Goal: Information Seeking & Learning: Learn about a topic

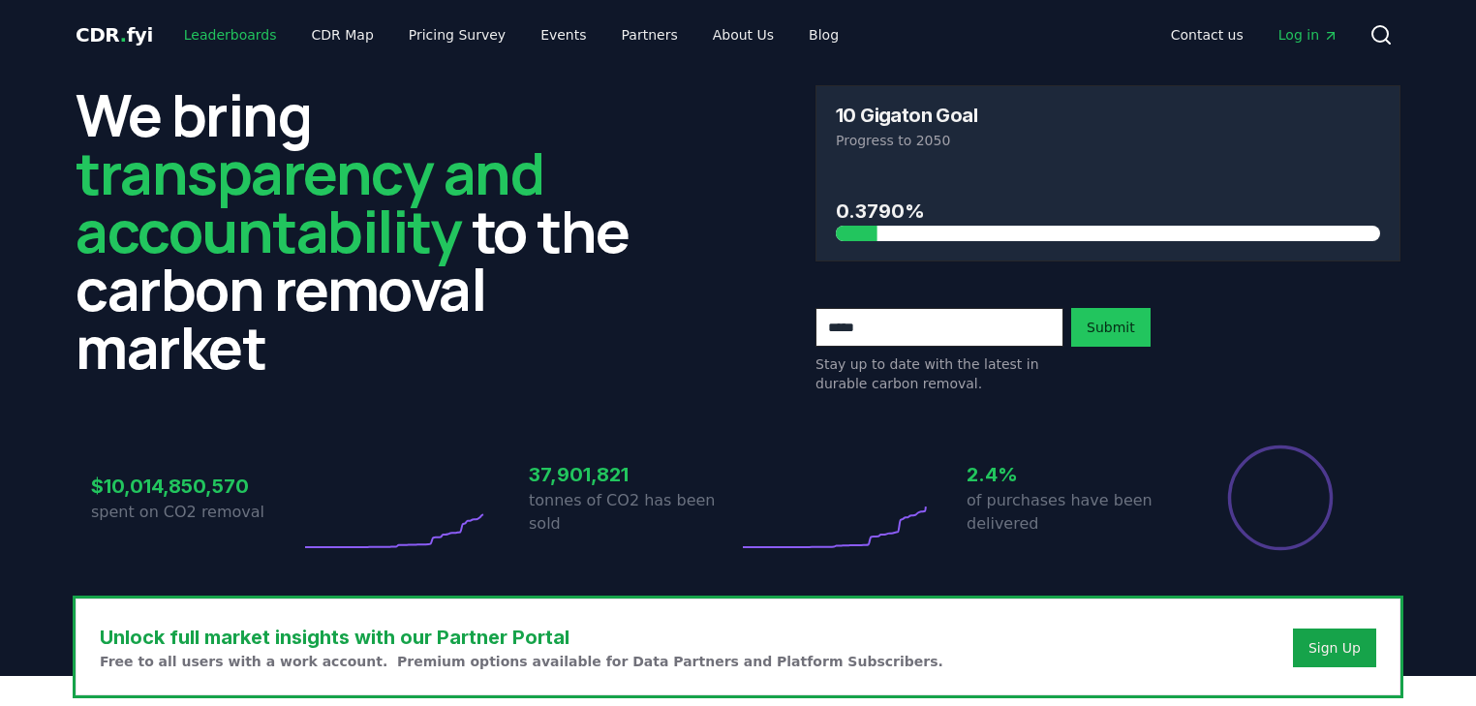
click at [231, 33] on link "Leaderboards" at bounding box center [230, 34] width 124 height 35
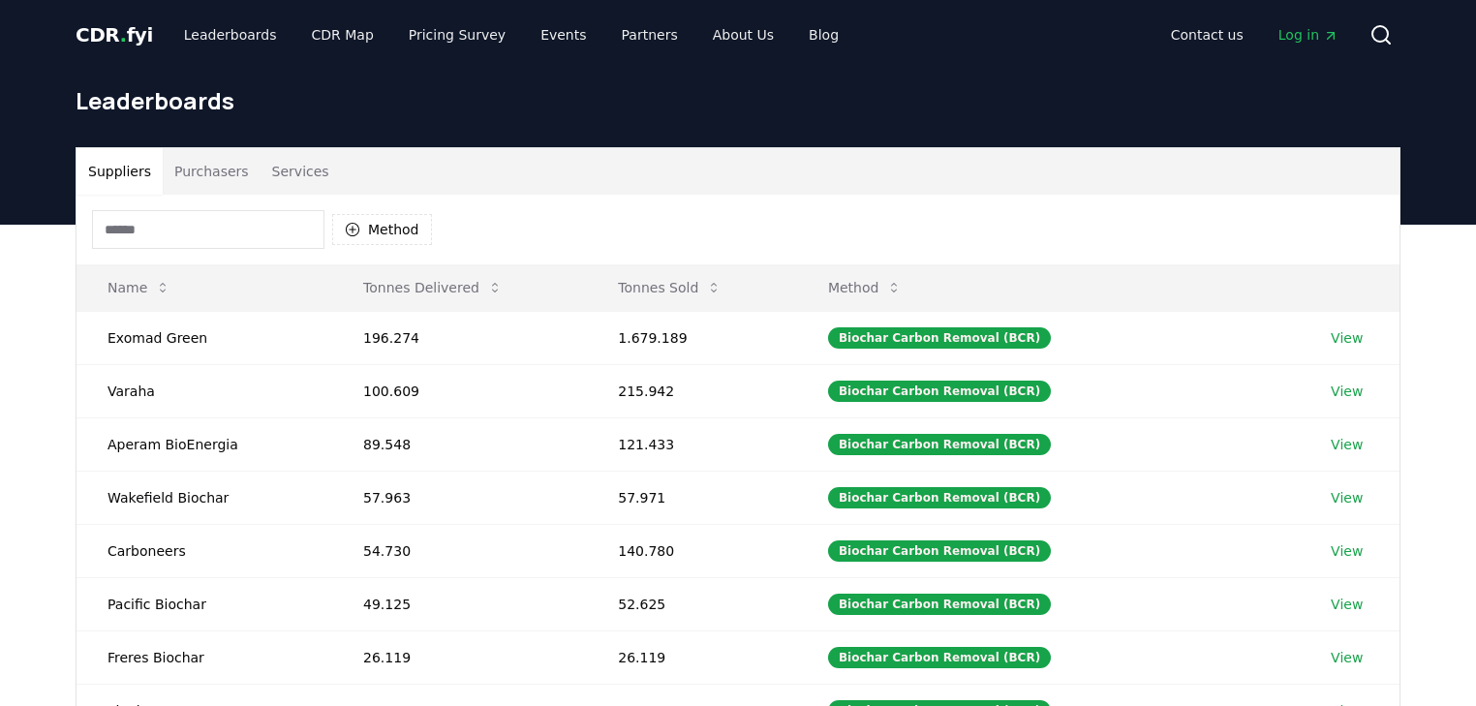
click at [211, 168] on button "Purchasers" at bounding box center [212, 171] width 98 height 46
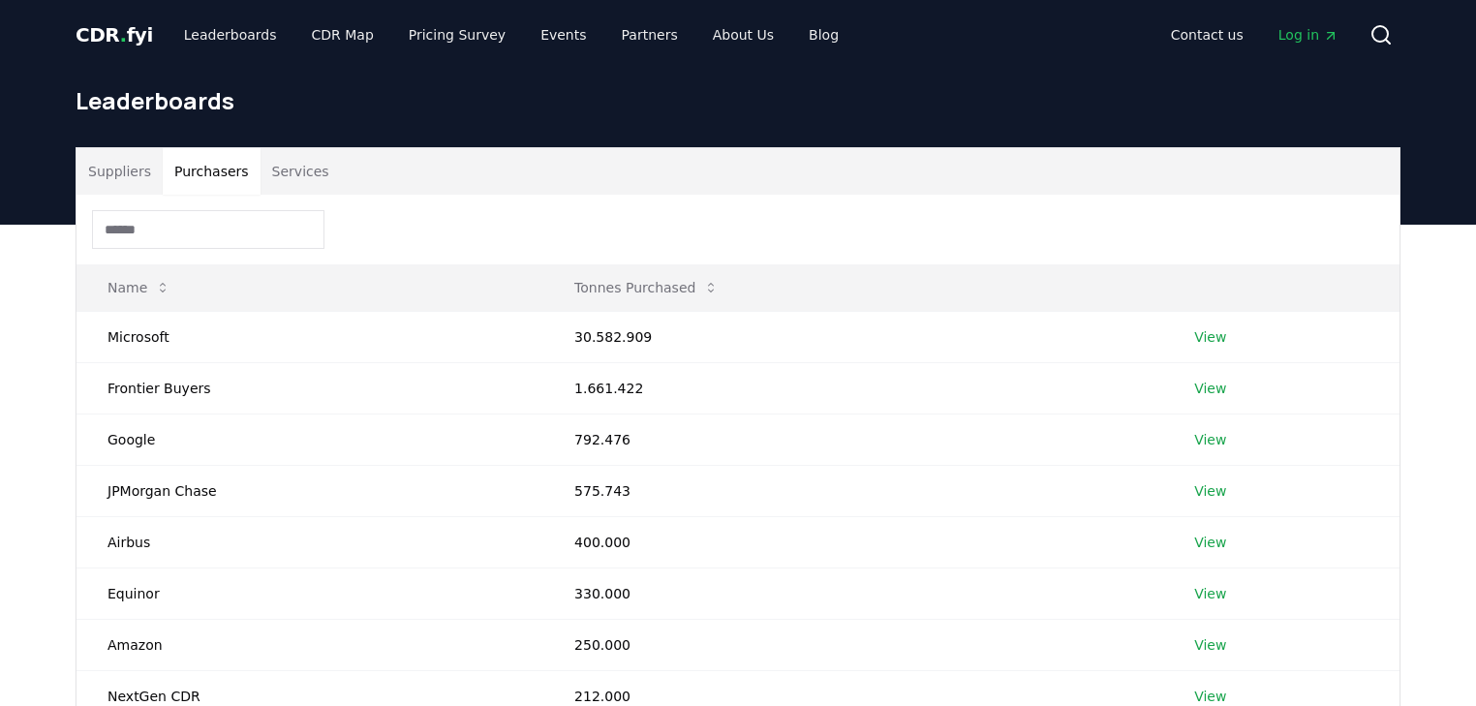
click at [194, 231] on input at bounding box center [208, 229] width 232 height 39
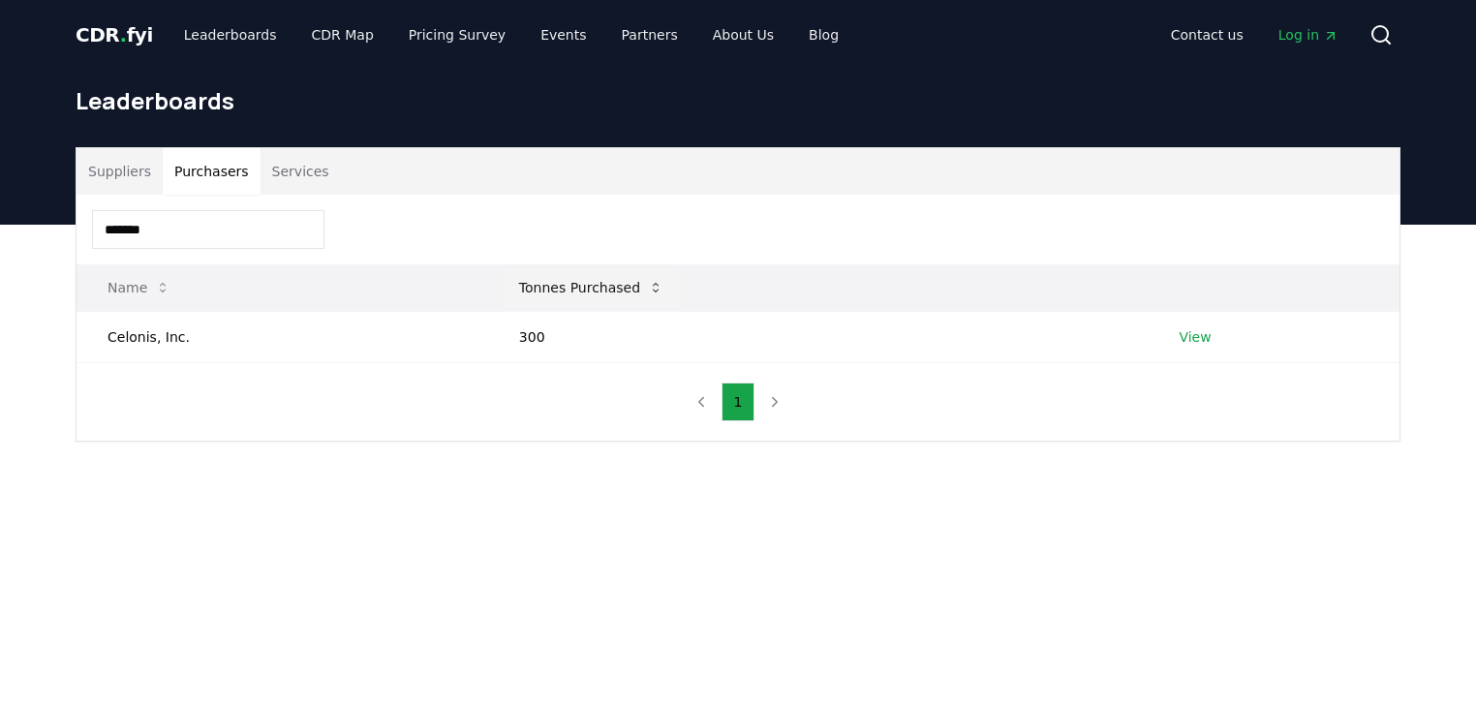
type input "*******"
click at [598, 298] on button "Tonnes Purchased" at bounding box center [591, 287] width 175 height 39
click at [627, 350] on td "300" at bounding box center [818, 336] width 660 height 51
click at [1189, 330] on link "View" at bounding box center [1194, 336] width 32 height 19
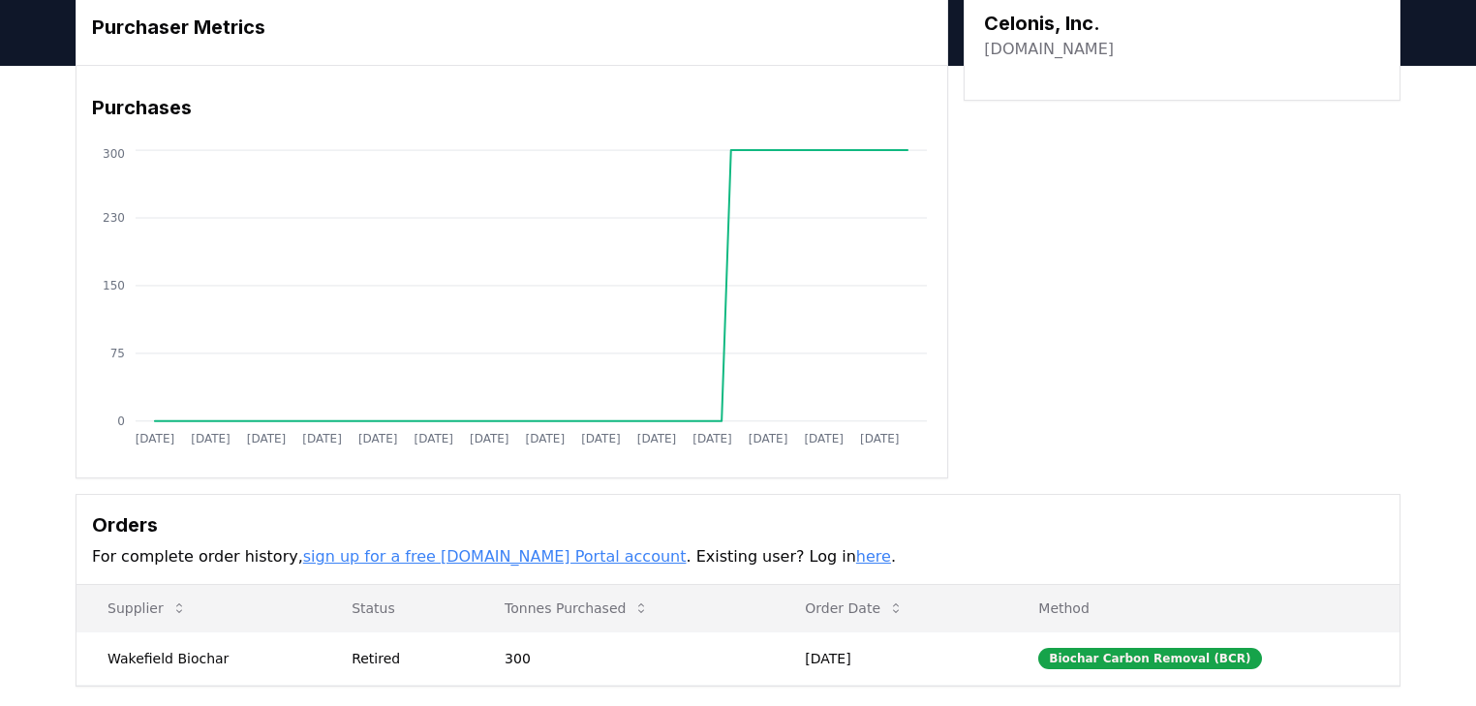
scroll to position [310, 0]
